Goal: Download file/media

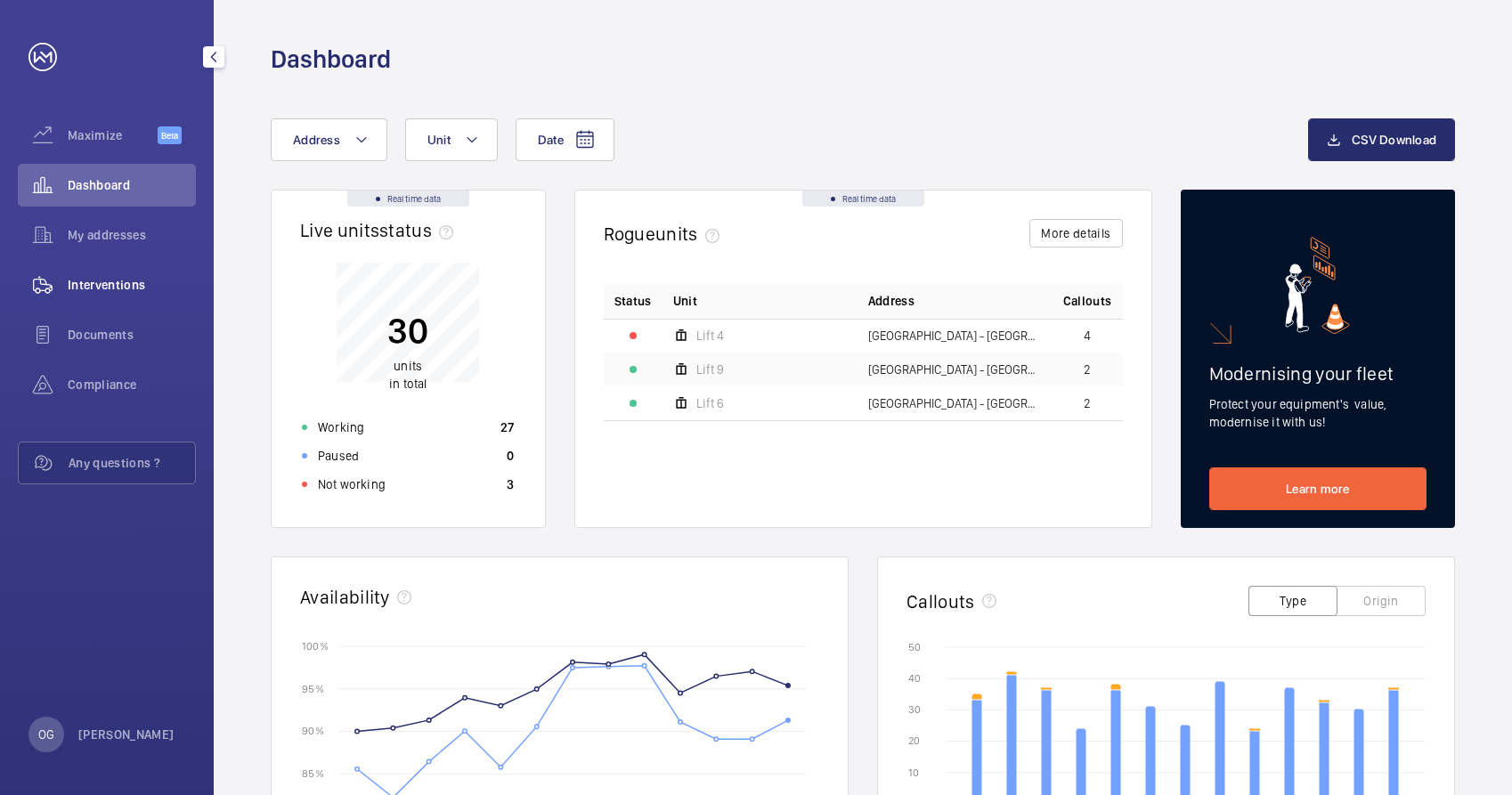
click at [101, 284] on span "Interventions" at bounding box center [132, 285] width 128 height 17
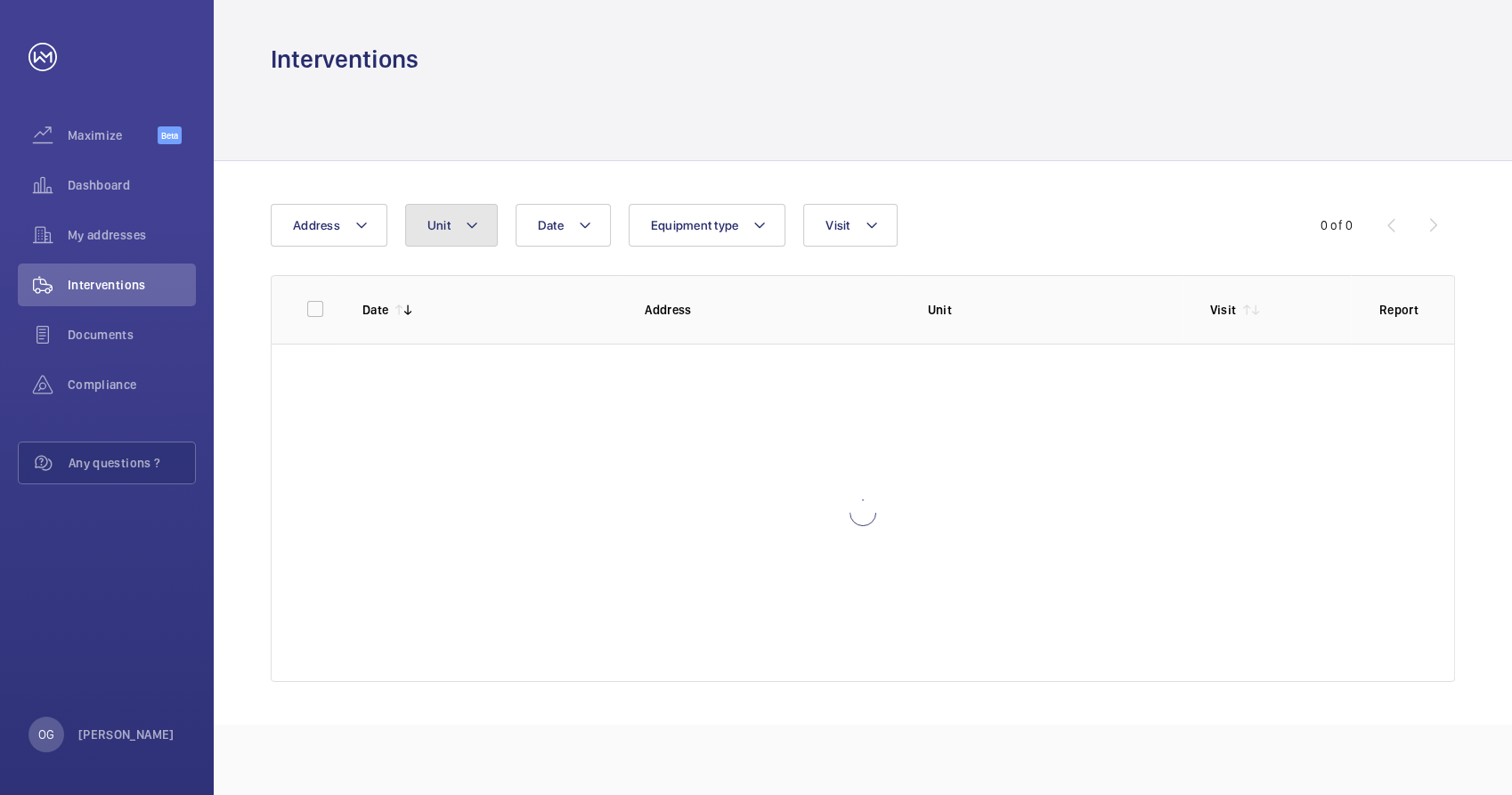
click at [452, 233] on button "Unit" at bounding box center [451, 225] width 93 height 43
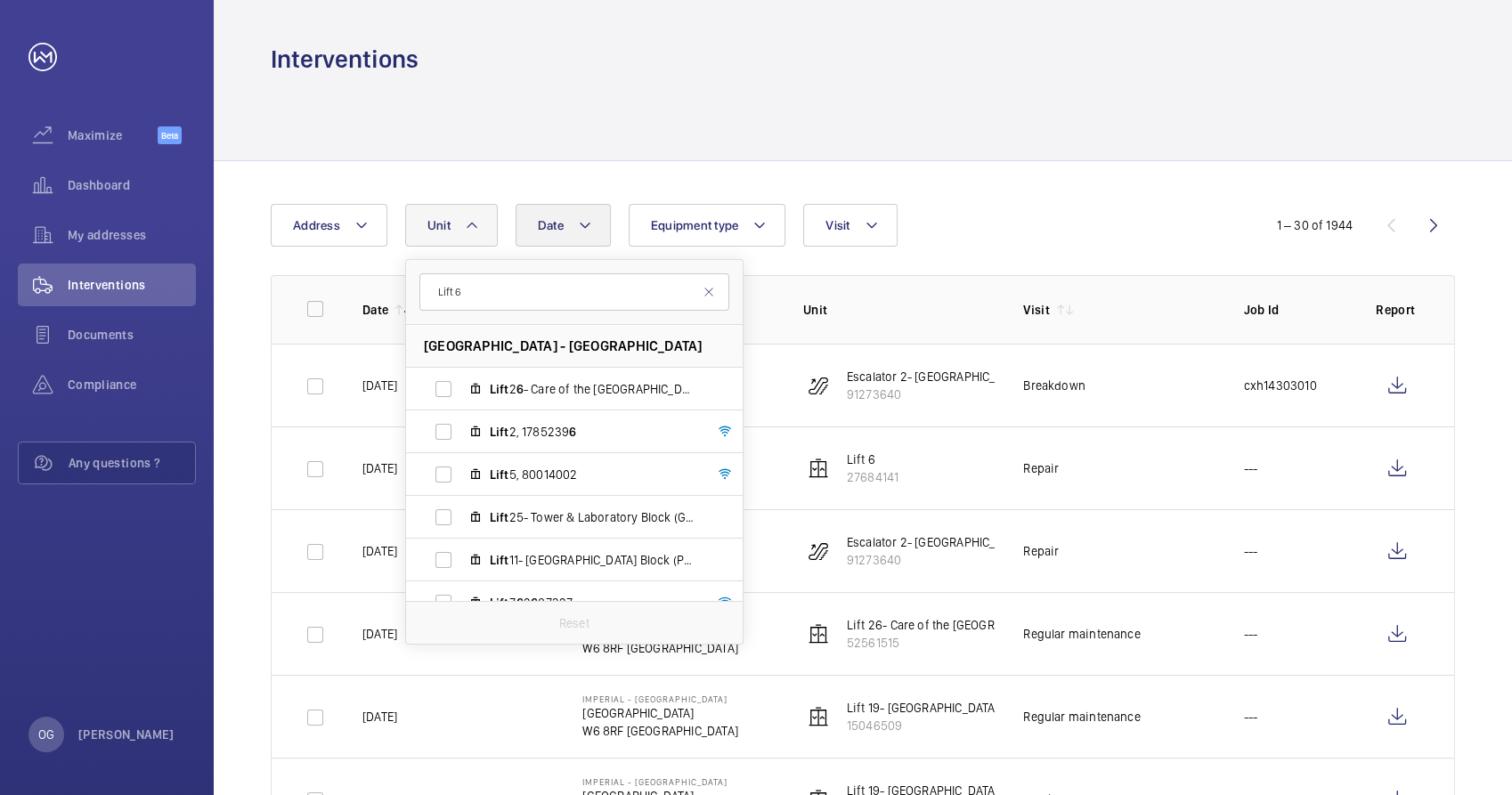
type input "Lift 6"
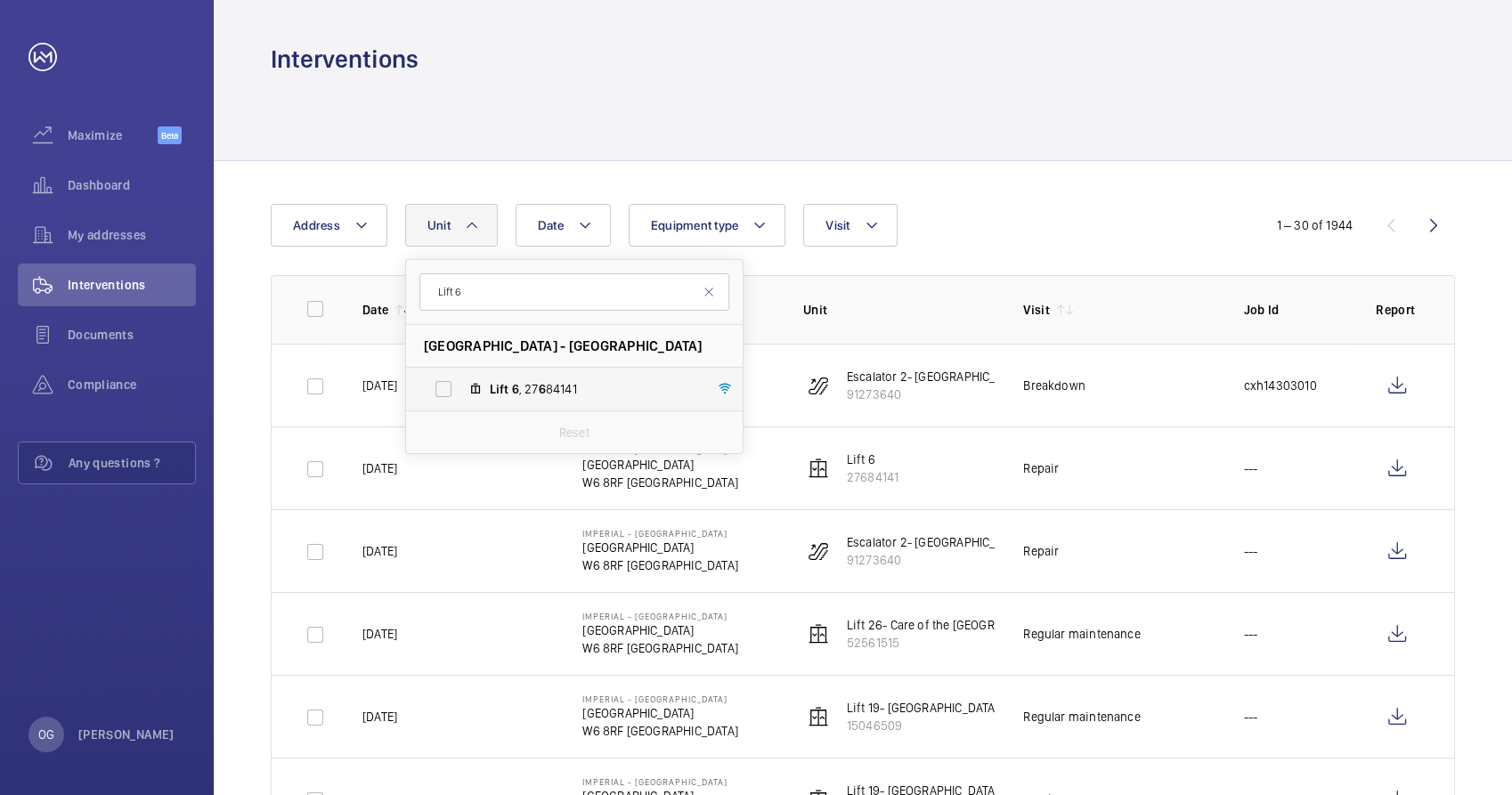
click at [552, 386] on span "Lift 6 , 27 6 84141" at bounding box center [592, 388] width 206 height 17
click at [461, 386] on input "Lift 6 , 27 6 84141" at bounding box center [443, 388] width 36 height 36
checkbox input "true"
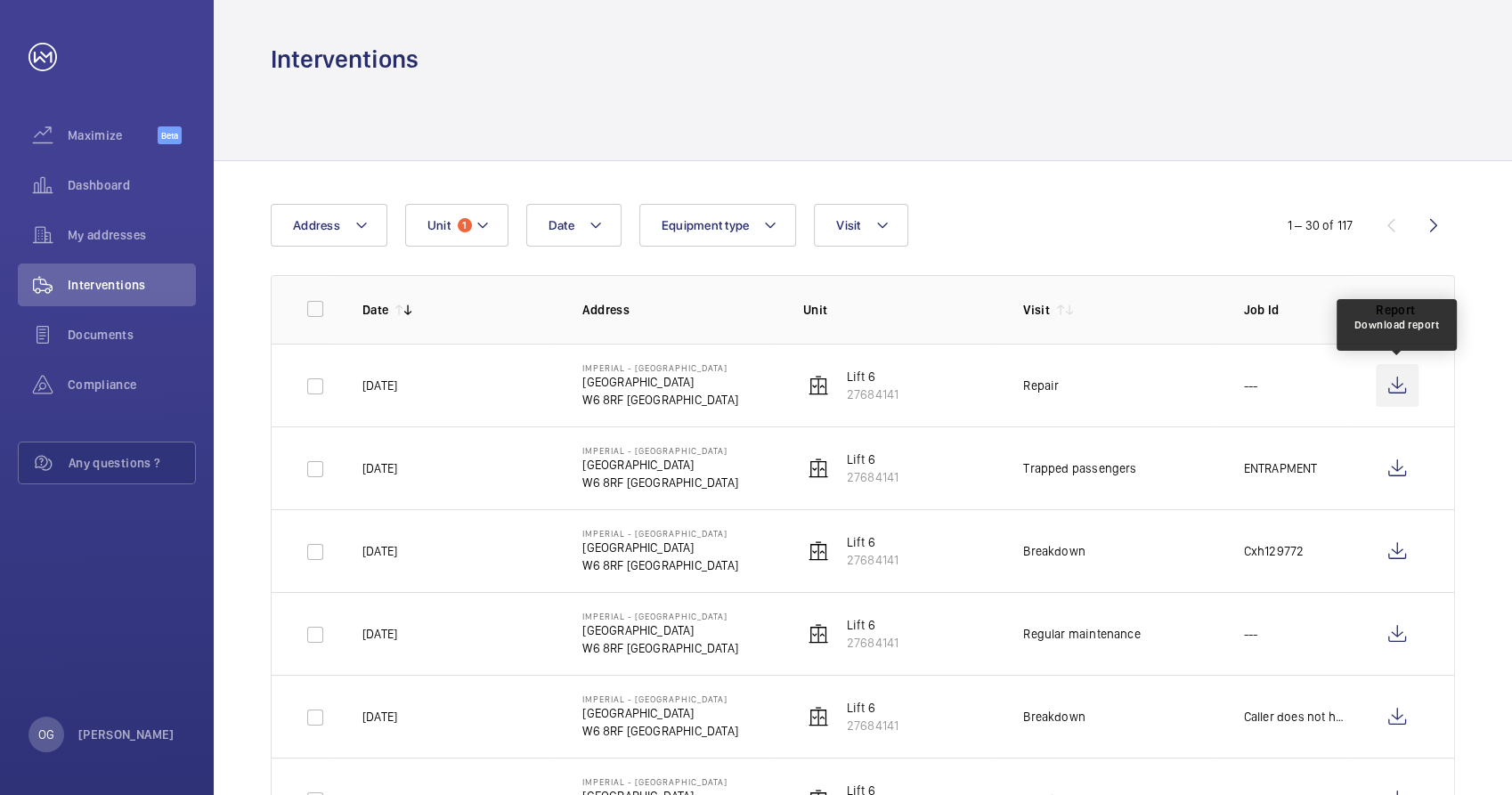
click at [1402, 382] on wm-front-icon-button at bounding box center [1397, 385] width 43 height 43
